Goal: Task Accomplishment & Management: Use online tool/utility

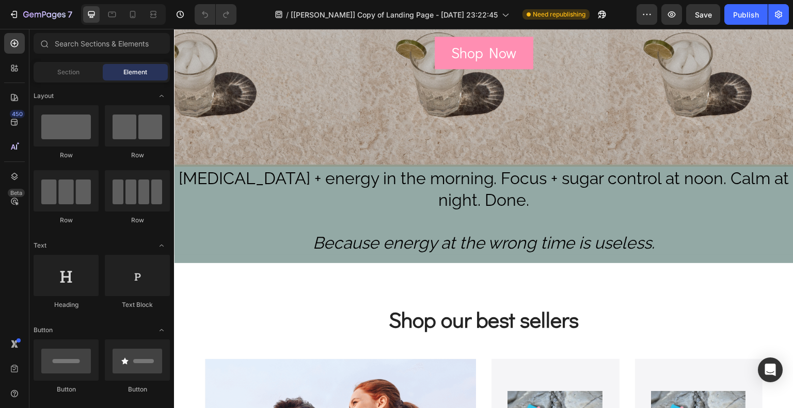
scroll to position [236, 0]
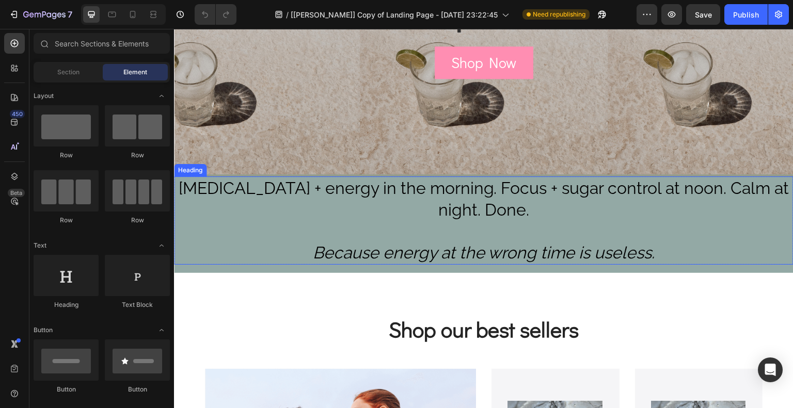
click at [204, 240] on h2 "[MEDICAL_DATA] + energy in the morning. Focus + sugar control at noon. Calm at …" at bounding box center [484, 221] width 620 height 88
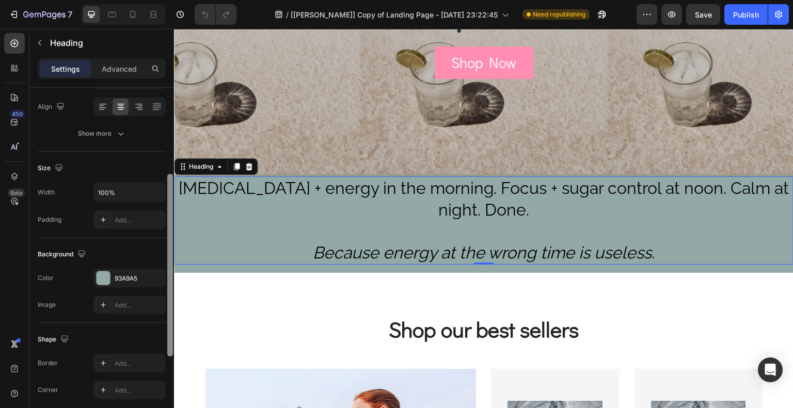
scroll to position [162, 0]
drag, startPoint x: 167, startPoint y: 201, endPoint x: 168, endPoint y: 287, distance: 85.2
click at [168, 287] on div at bounding box center [170, 261] width 6 height 183
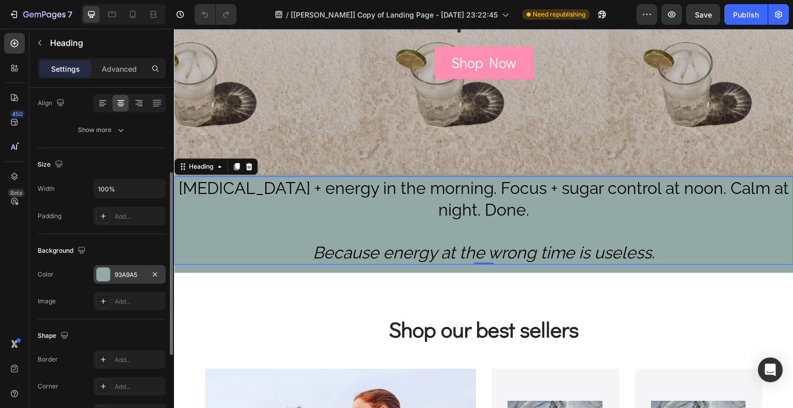
click at [103, 276] on div at bounding box center [103, 274] width 13 height 13
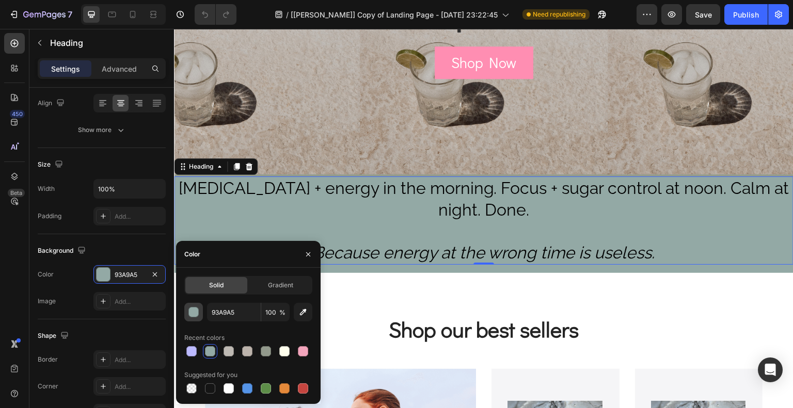
click at [196, 315] on div "button" at bounding box center [194, 313] width 10 height 10
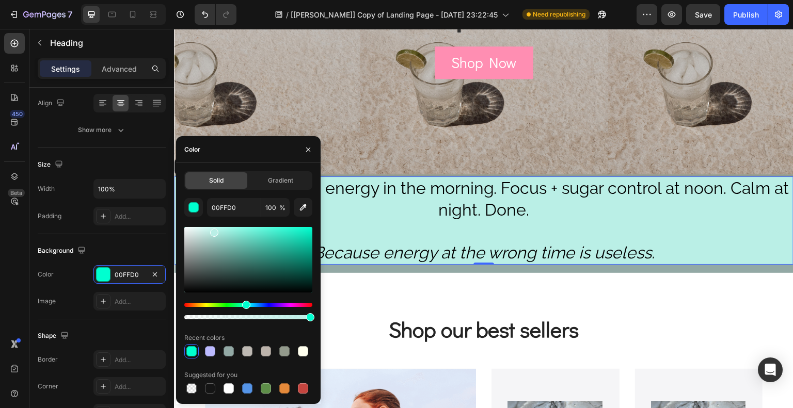
type input "BAEFE6"
drag, startPoint x: 203, startPoint y: 252, endPoint x: 213, endPoint y: 231, distance: 23.1
click at [213, 231] on div at bounding box center [214, 233] width 8 height 8
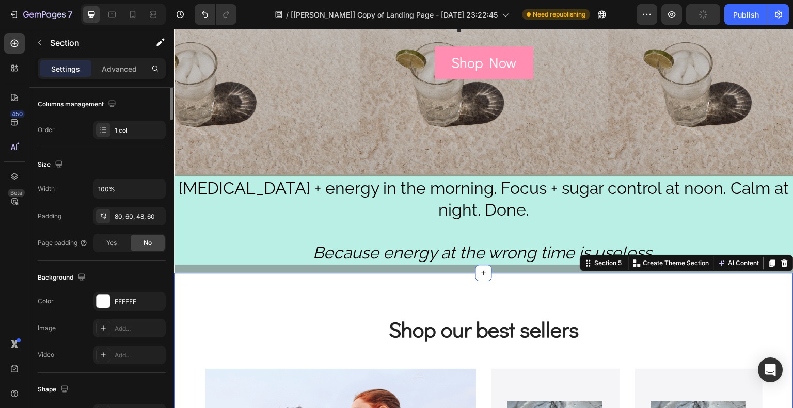
scroll to position [0, 0]
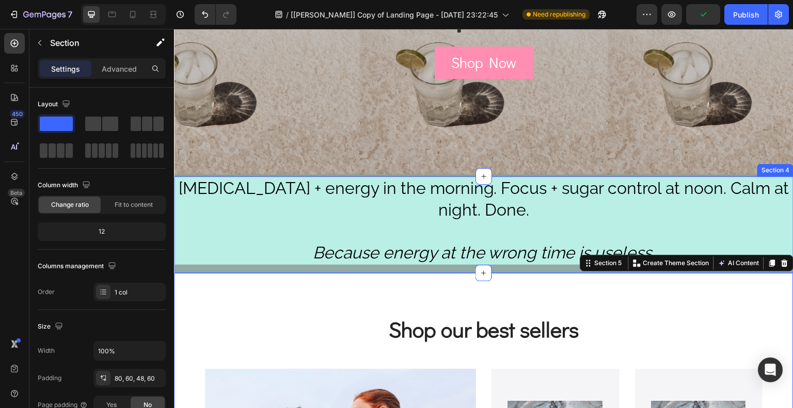
click at [287, 270] on div "[MEDICAL_DATA] + energy in the morning. Focus + sugar control at noon. Calm at …" at bounding box center [484, 225] width 620 height 96
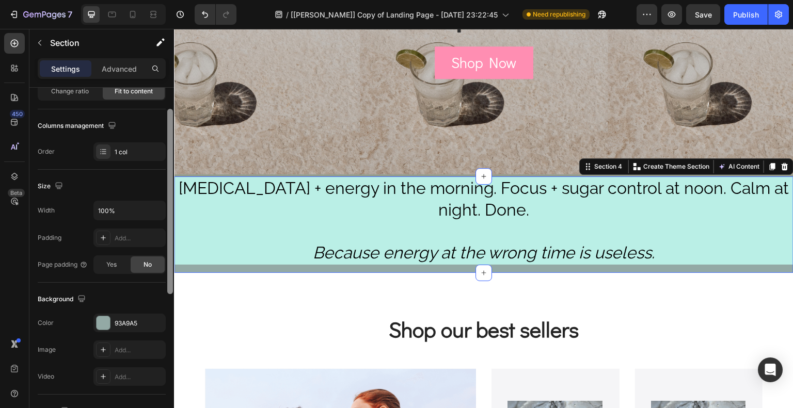
drag, startPoint x: 169, startPoint y: 250, endPoint x: 166, endPoint y: 311, distance: 61.0
click at [166, 311] on div at bounding box center [170, 237] width 8 height 350
click at [98, 322] on div at bounding box center [103, 321] width 13 height 13
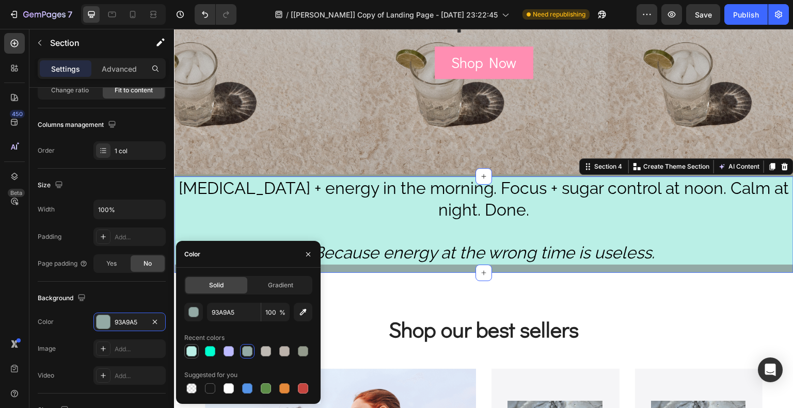
click at [191, 352] on div at bounding box center [191, 351] width 10 height 10
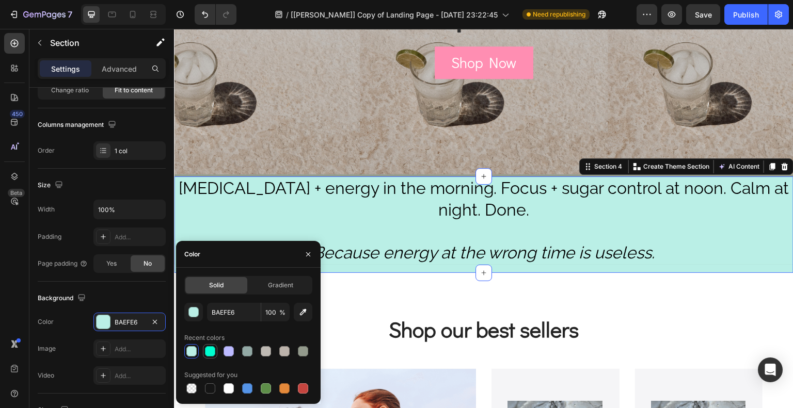
click at [213, 353] on div at bounding box center [210, 351] width 10 height 10
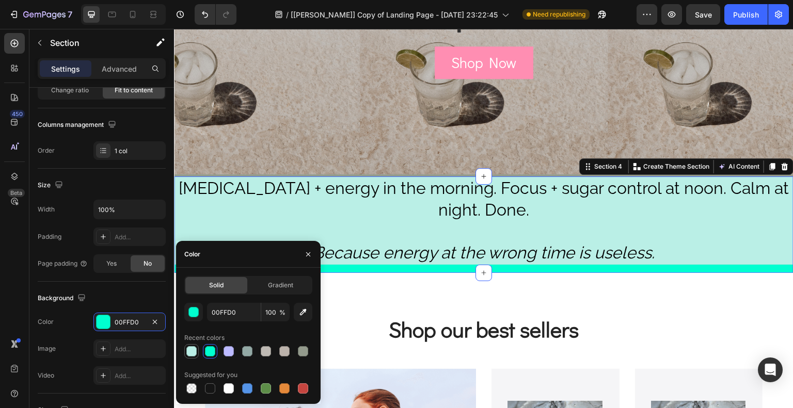
click at [189, 350] on div at bounding box center [191, 351] width 10 height 10
type input "BAEFE6"
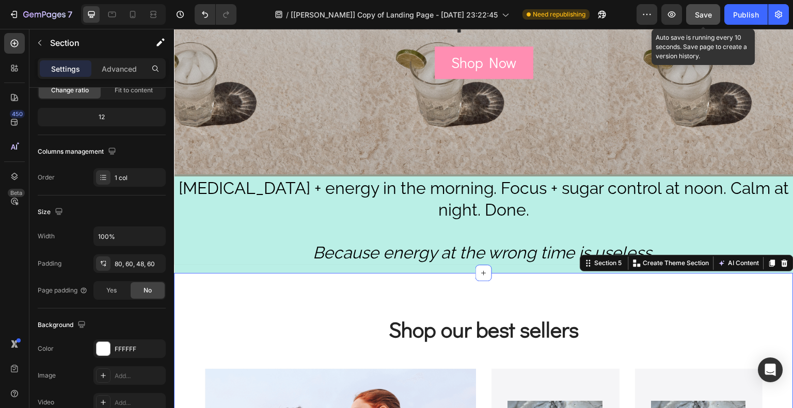
click at [706, 13] on span "Save" at bounding box center [703, 14] width 17 height 9
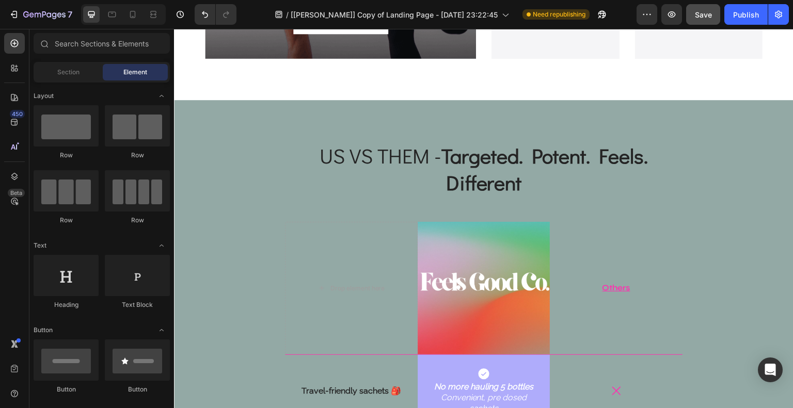
scroll to position [900, 0]
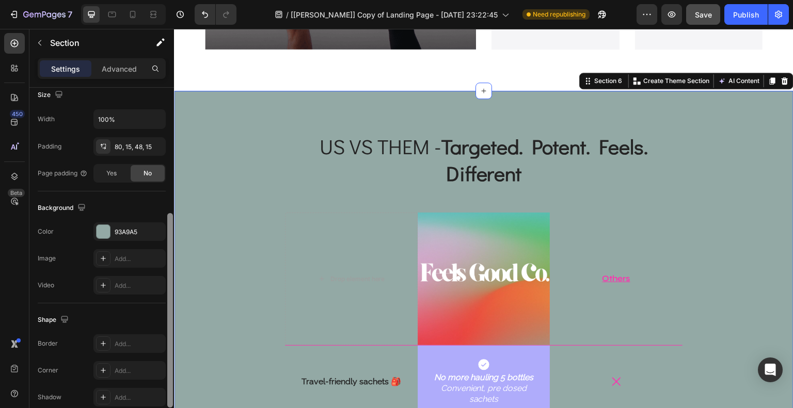
drag, startPoint x: 171, startPoint y: 236, endPoint x: 166, endPoint y: 367, distance: 130.8
click at [166, 367] on div at bounding box center [170, 261] width 8 height 350
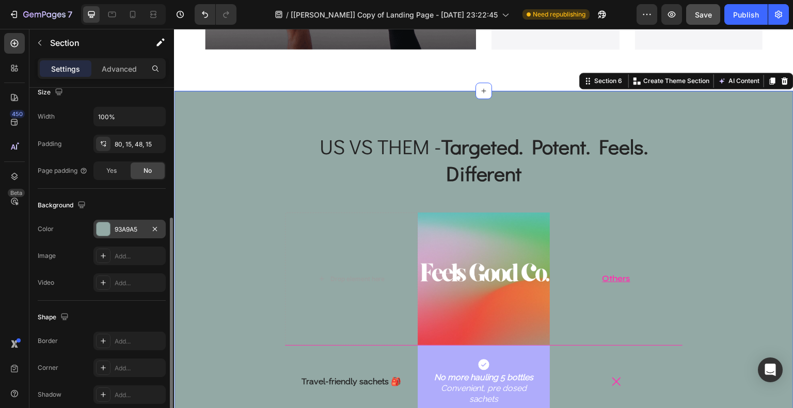
click at [101, 229] on div at bounding box center [103, 229] width 13 height 13
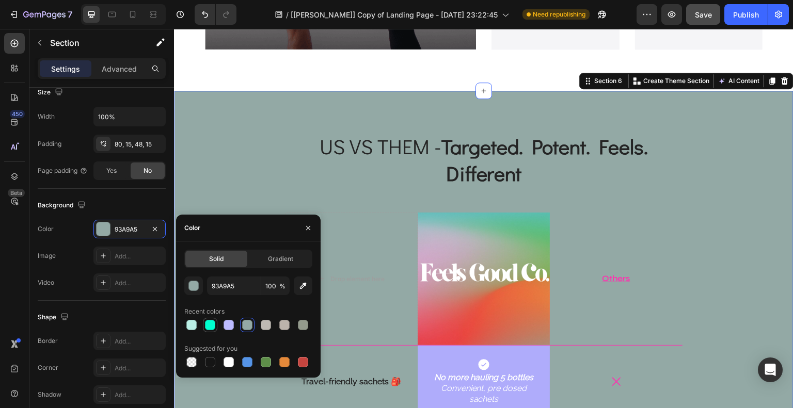
click at [207, 330] on div at bounding box center [210, 325] width 10 height 10
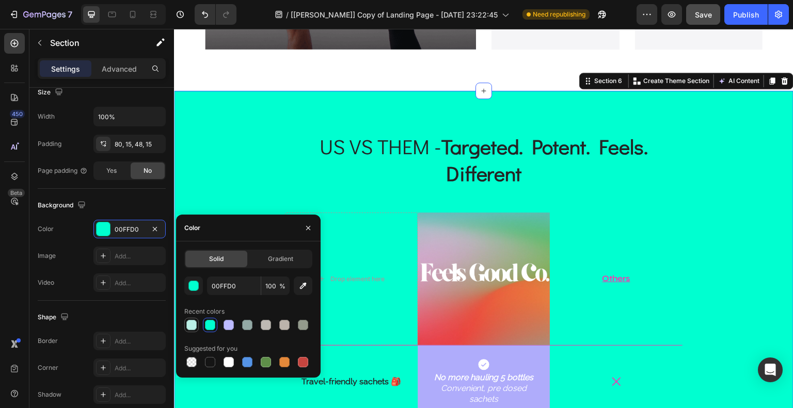
click at [191, 326] on div at bounding box center [191, 325] width 10 height 10
type input "BAEFE6"
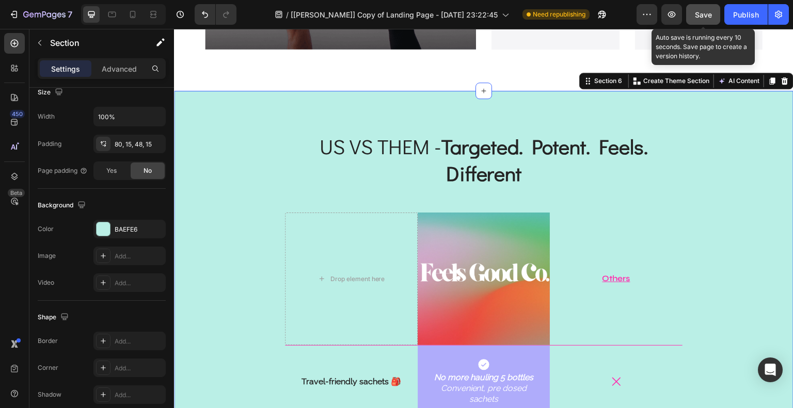
click at [710, 17] on span "Save" at bounding box center [703, 14] width 17 height 9
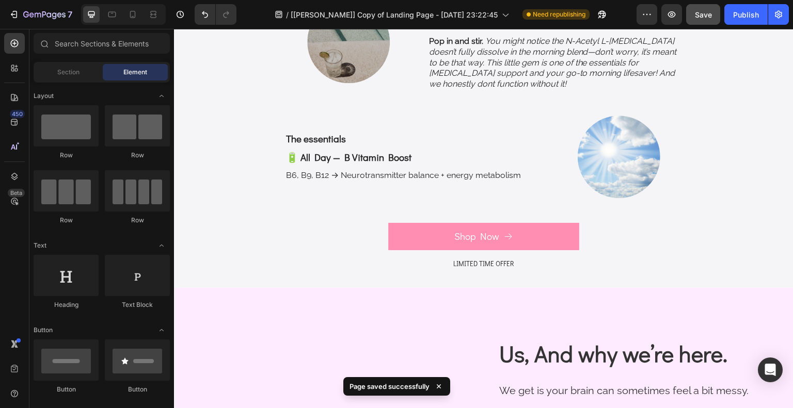
scroll to position [2584, 0]
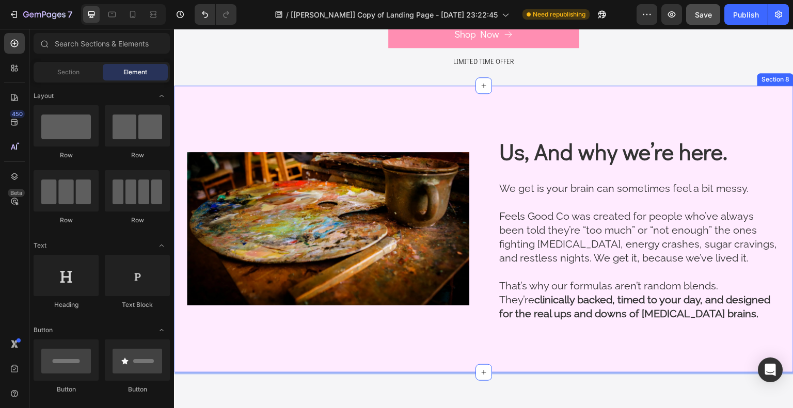
click at [748, 130] on div "Image Us, And why we’re here. Heading We get is your brain can sometimes feel a…" at bounding box center [484, 229] width 620 height 287
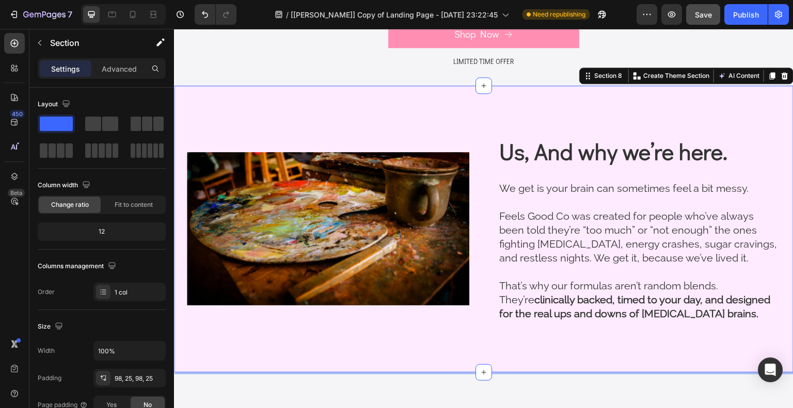
click at [201, 331] on div "Image Us, And why we’re here. Heading We get is your brain can sometimes feel a…" at bounding box center [484, 229] width 620 height 287
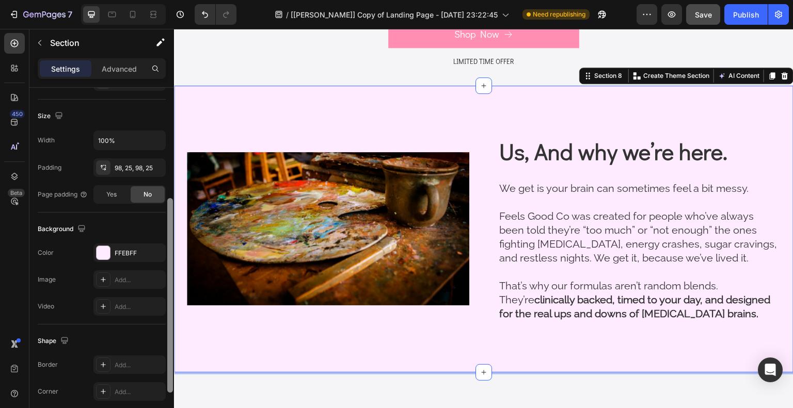
drag, startPoint x: 168, startPoint y: 279, endPoint x: 170, endPoint y: 374, distance: 94.5
click at [170, 374] on div at bounding box center [170, 295] width 6 height 195
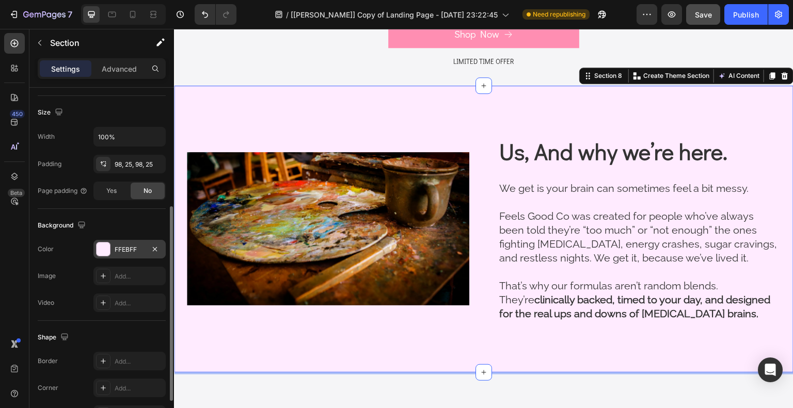
click at [106, 247] on div at bounding box center [103, 249] width 13 height 13
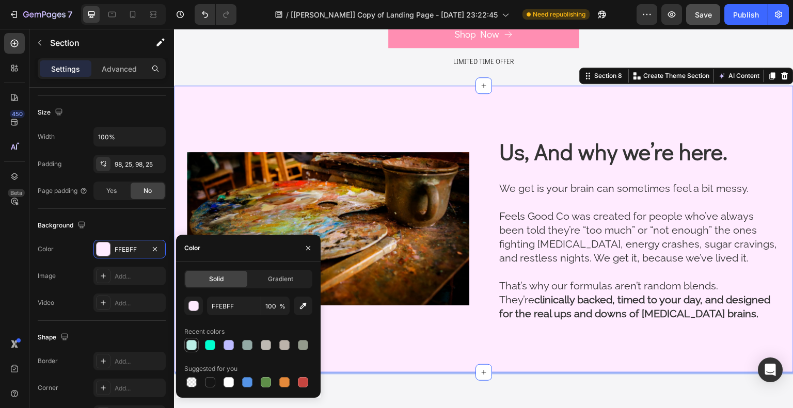
click at [192, 349] on div at bounding box center [191, 345] width 10 height 10
type input "BAEFE6"
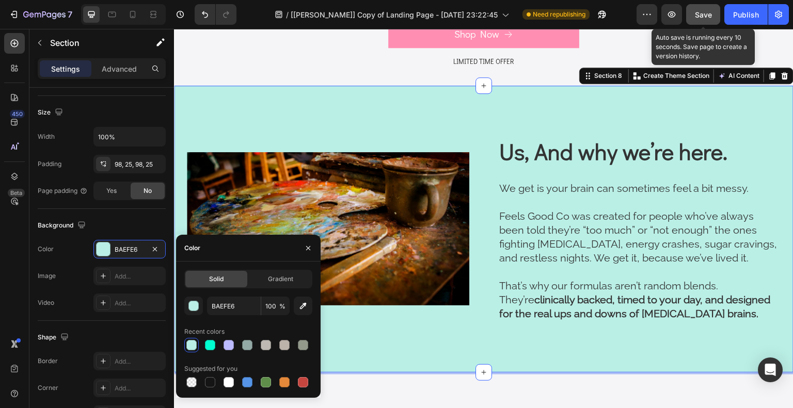
click at [707, 6] on button "Save" at bounding box center [703, 14] width 34 height 21
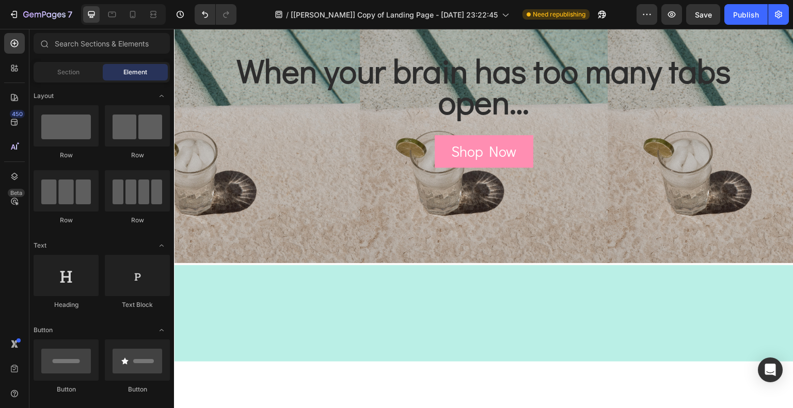
scroll to position [0, 0]
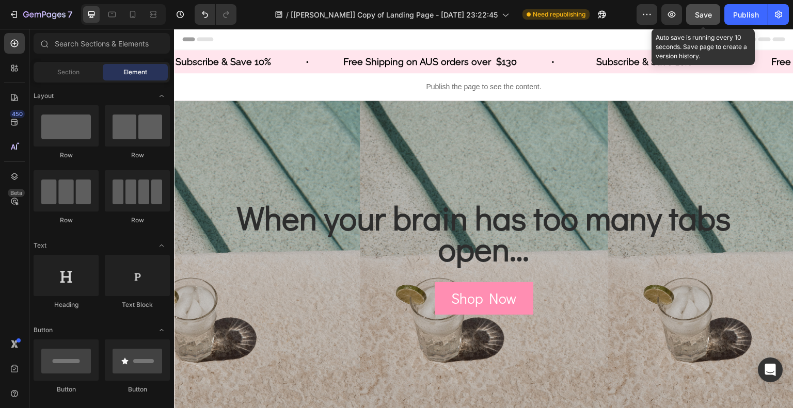
click at [700, 21] on button "Save" at bounding box center [703, 14] width 34 height 21
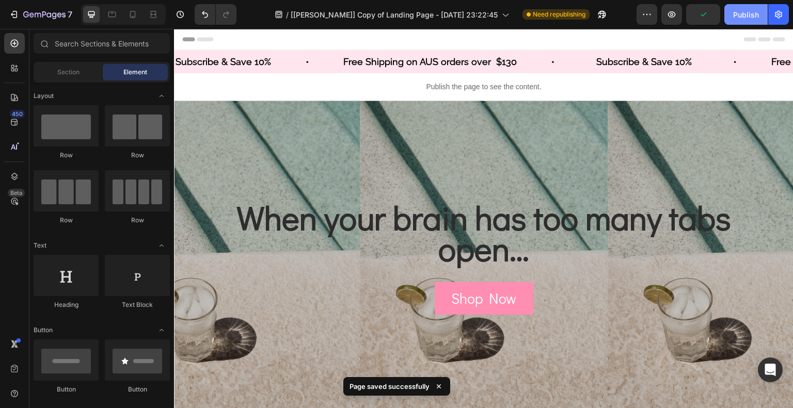
click at [739, 19] on div "Publish" at bounding box center [746, 14] width 26 height 11
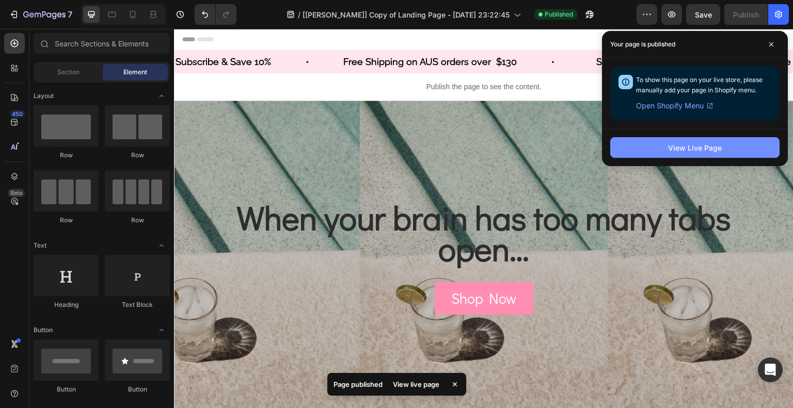
click at [692, 143] on div "View Live Page" at bounding box center [695, 148] width 54 height 11
